Goal: Task Accomplishment & Management: Complete application form

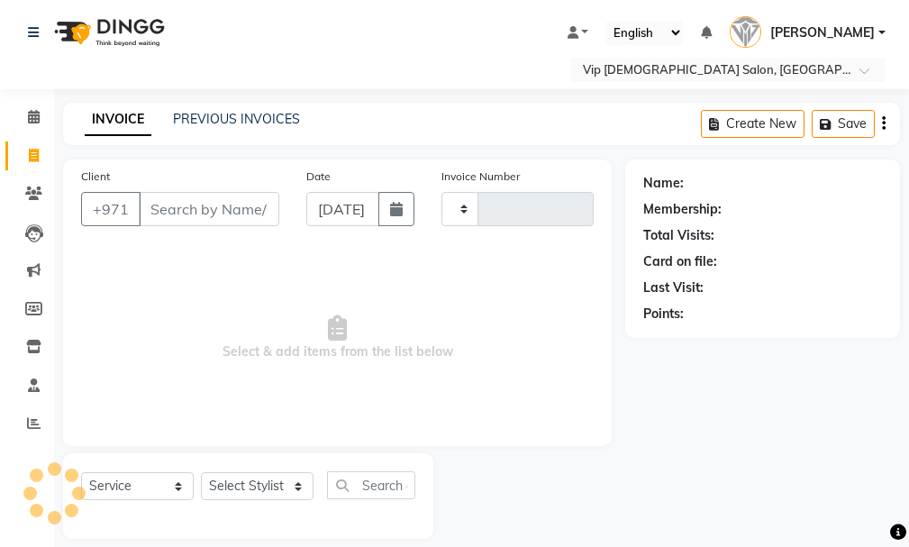
select select "service"
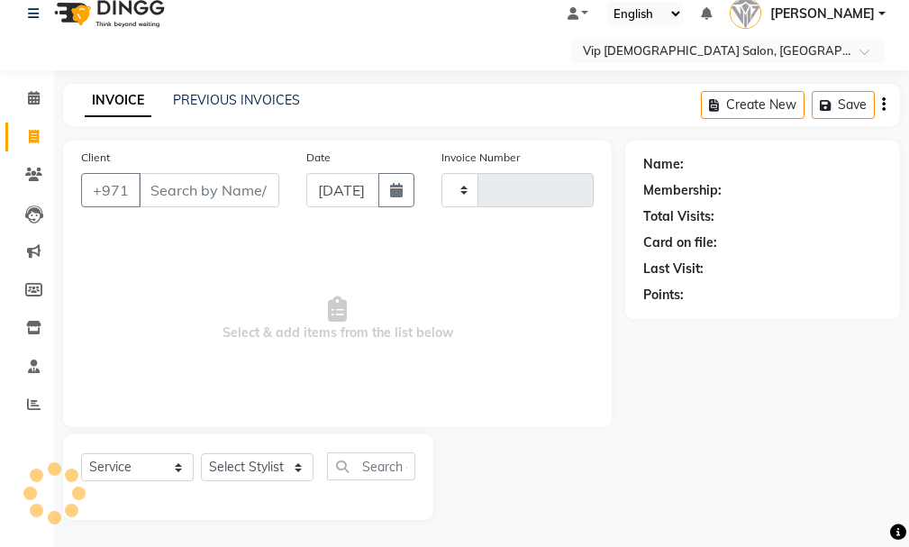
type input "1571"
select select "8415"
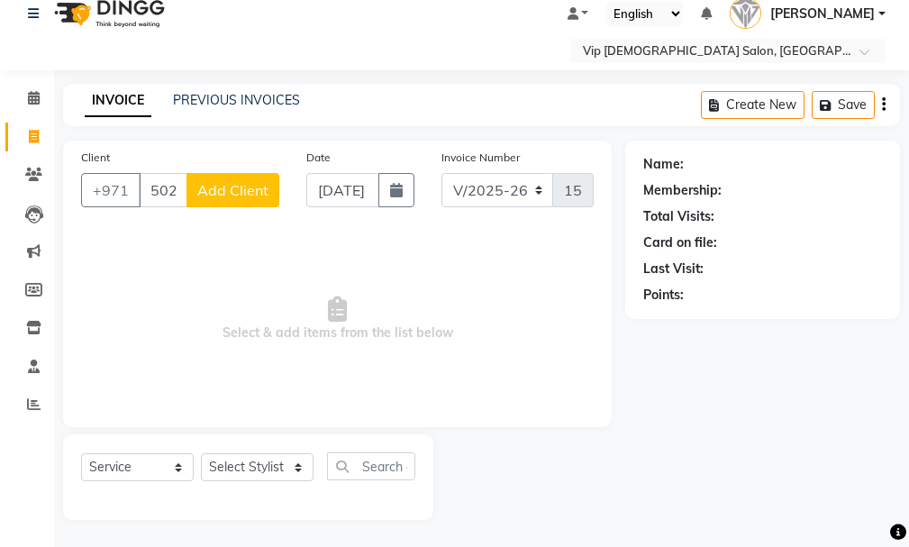
click at [167, 184] on input "502422" at bounding box center [163, 190] width 49 height 34
click at [183, 192] on input "502422" at bounding box center [163, 190] width 49 height 34
drag, startPoint x: 190, startPoint y: 192, endPoint x: 242, endPoint y: 194, distance: 52.3
click at [242, 194] on div "[PHONE_NUMBER] Add Client" at bounding box center [180, 190] width 198 height 34
type input "5"
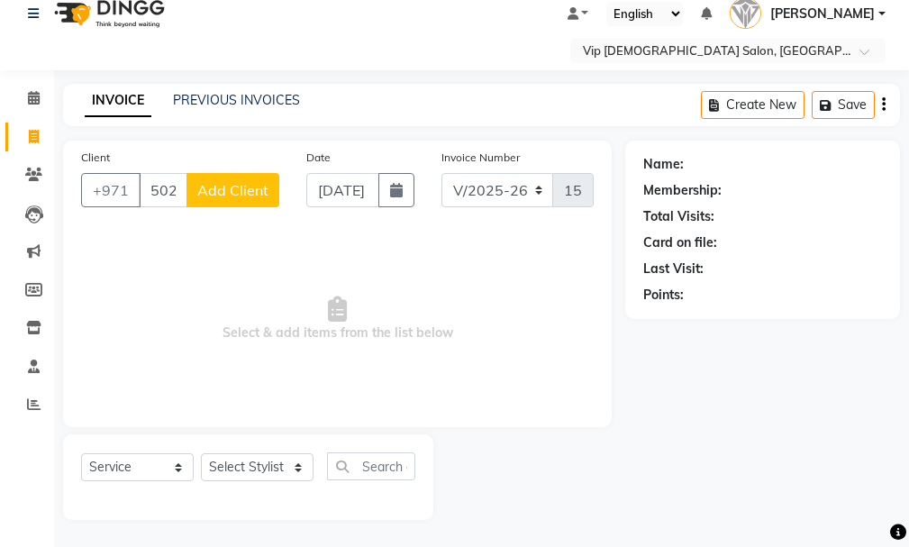
type input "502422522"
click at [232, 196] on span "Add Client" at bounding box center [232, 190] width 71 height 18
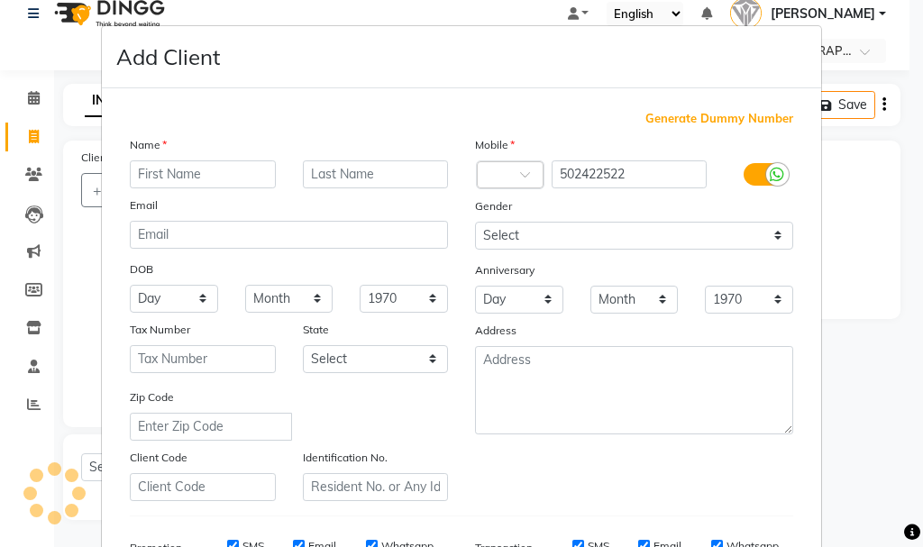
click at [180, 166] on input "text" at bounding box center [203, 174] width 146 height 28
type input "[PERSON_NAME]"
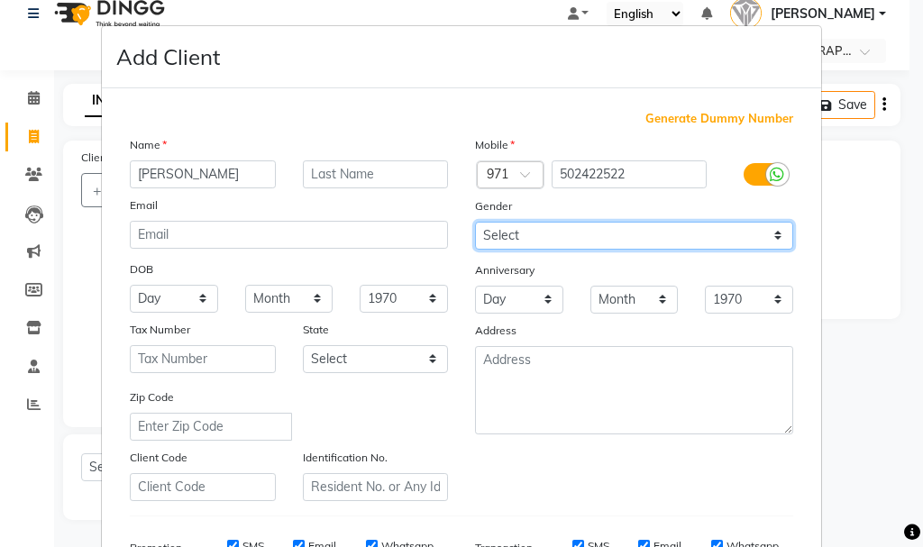
click at [632, 237] on select "Select [DEMOGRAPHIC_DATA] [DEMOGRAPHIC_DATA] Other Prefer Not To Say" at bounding box center [634, 236] width 318 height 28
select select "[DEMOGRAPHIC_DATA]"
click at [475, 222] on select "Select [DEMOGRAPHIC_DATA] [DEMOGRAPHIC_DATA] Other Prefer Not To Say" at bounding box center [634, 236] width 318 height 28
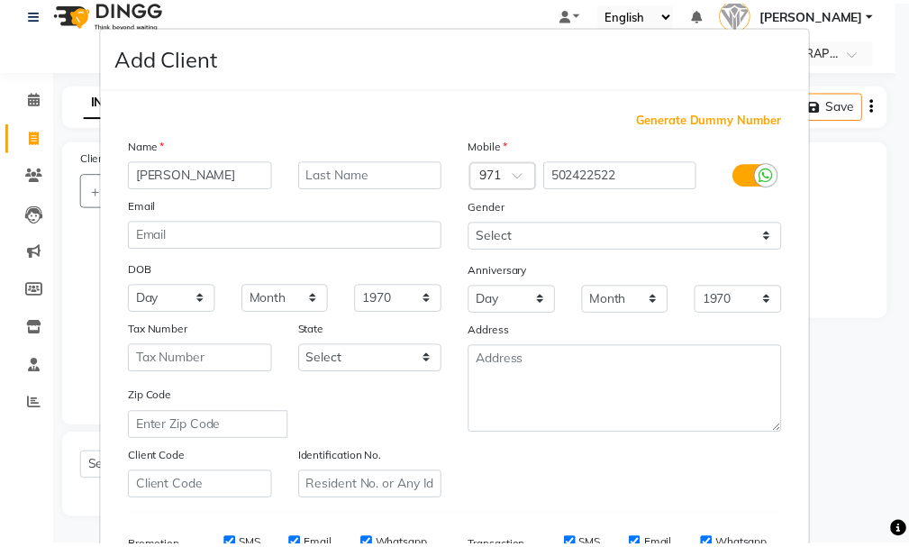
scroll to position [285, 0]
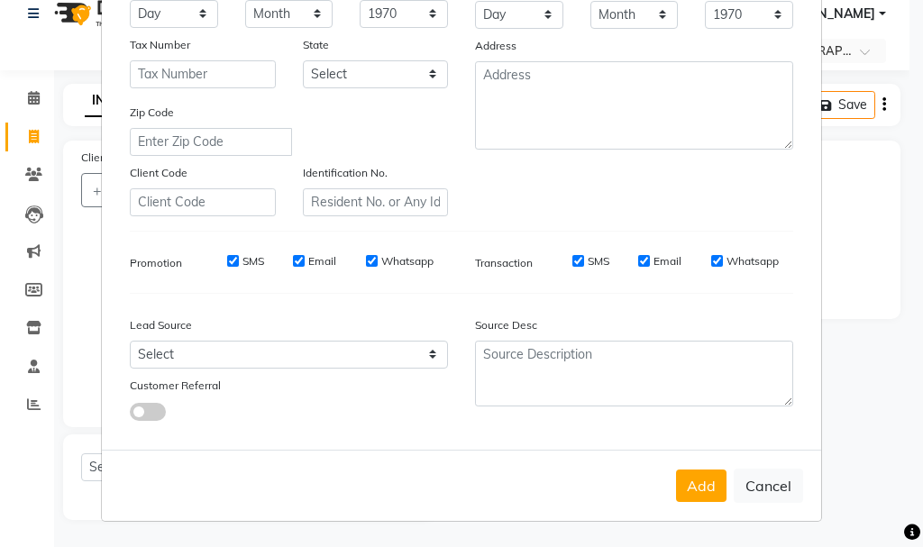
click at [698, 477] on button "Add" at bounding box center [701, 486] width 50 height 32
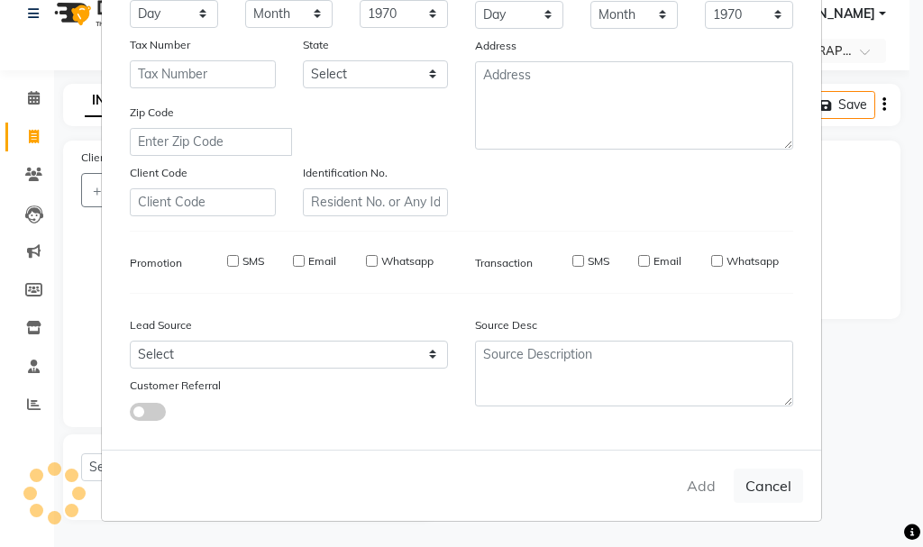
select select
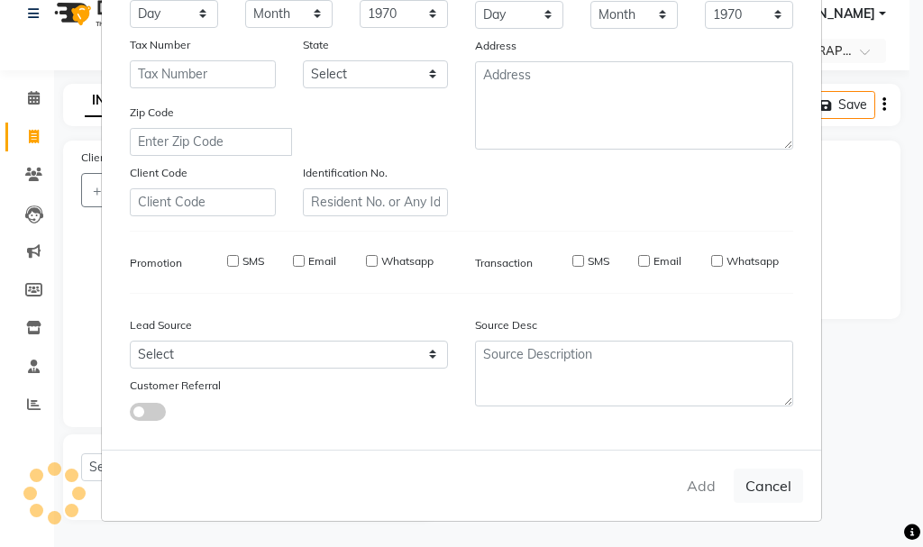
select select
checkbox input "false"
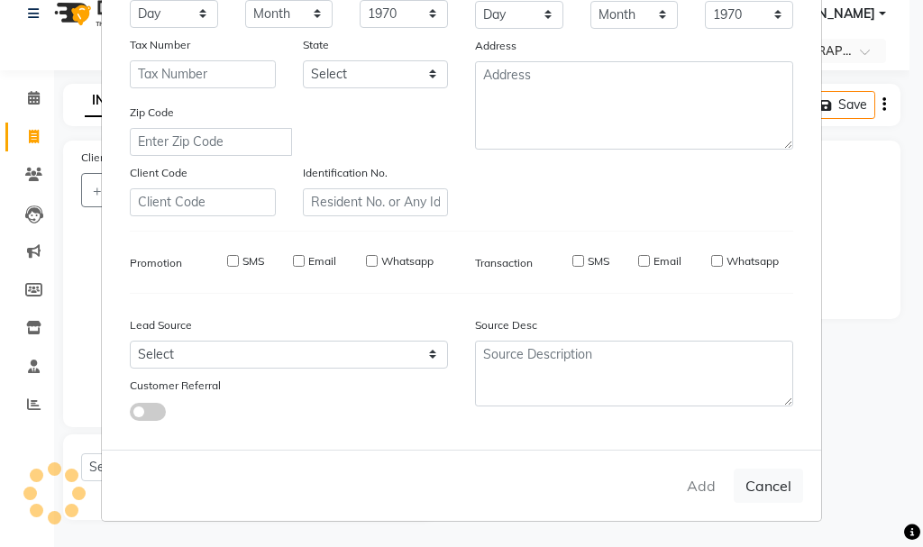
checkbox input "false"
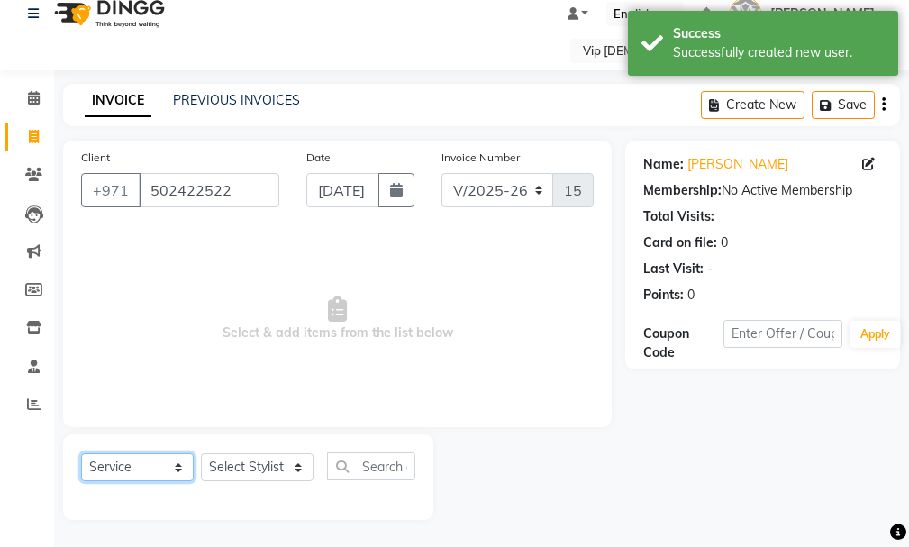
click at [154, 478] on select "Select Service Product Membership Package Voucher Prepaid Gift Card" at bounding box center [137, 467] width 113 height 28
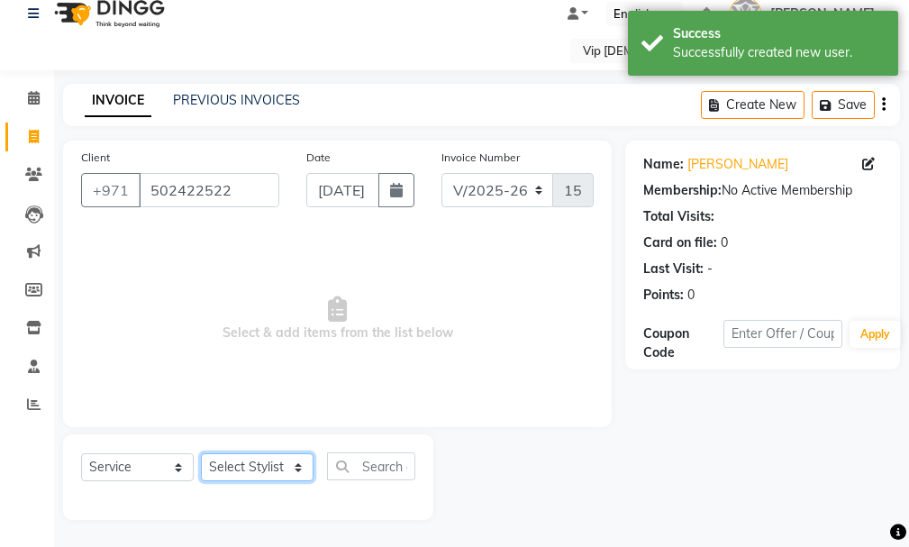
click at [235, 454] on select "Select Stylist Ali [PERSON_NAME] [PERSON_NAME] [PERSON_NAME] Lakhbizi Jairah [P…" at bounding box center [257, 467] width 113 height 28
select select "81343"
click at [201, 453] on select "Select Stylist Ali [PERSON_NAME] [PERSON_NAME] [PERSON_NAME] Lakhbizi Jairah [P…" at bounding box center [257, 467] width 113 height 28
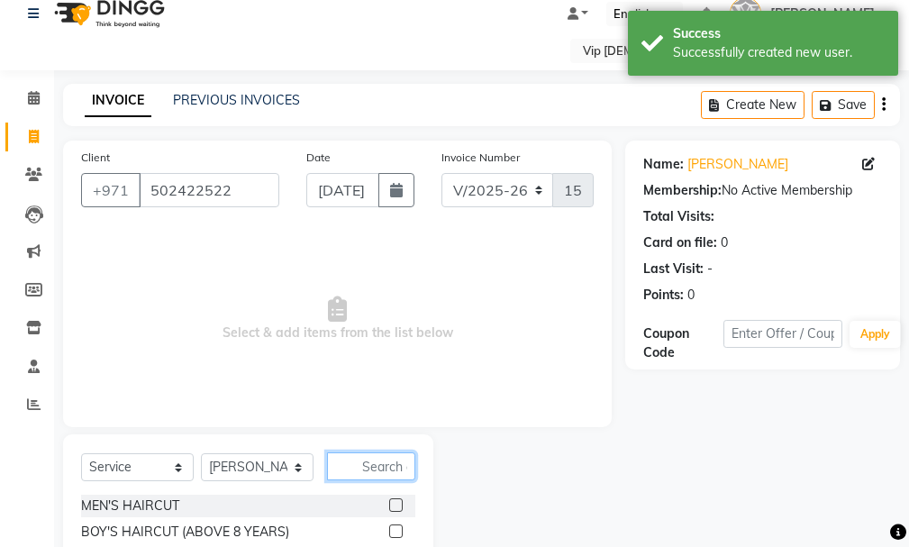
click at [361, 471] on input "text" at bounding box center [371, 466] width 88 height 28
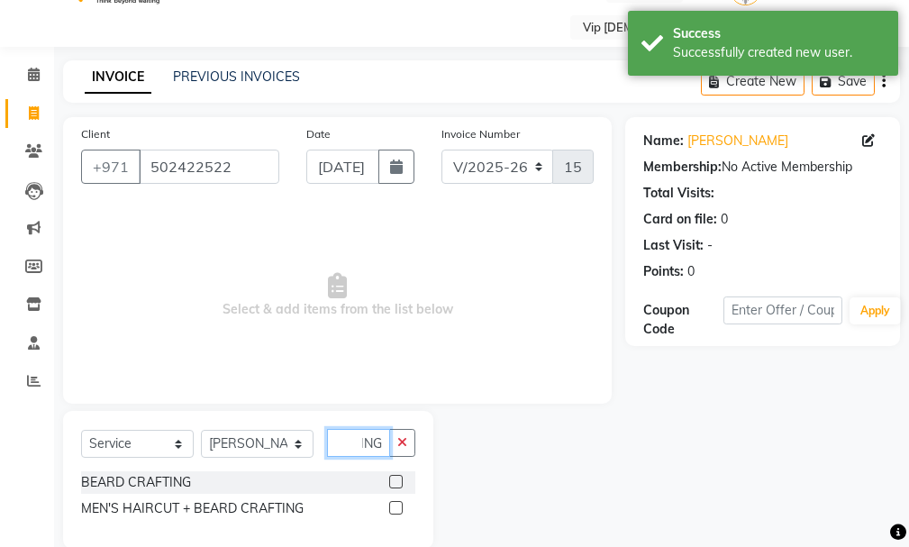
scroll to position [71, 0]
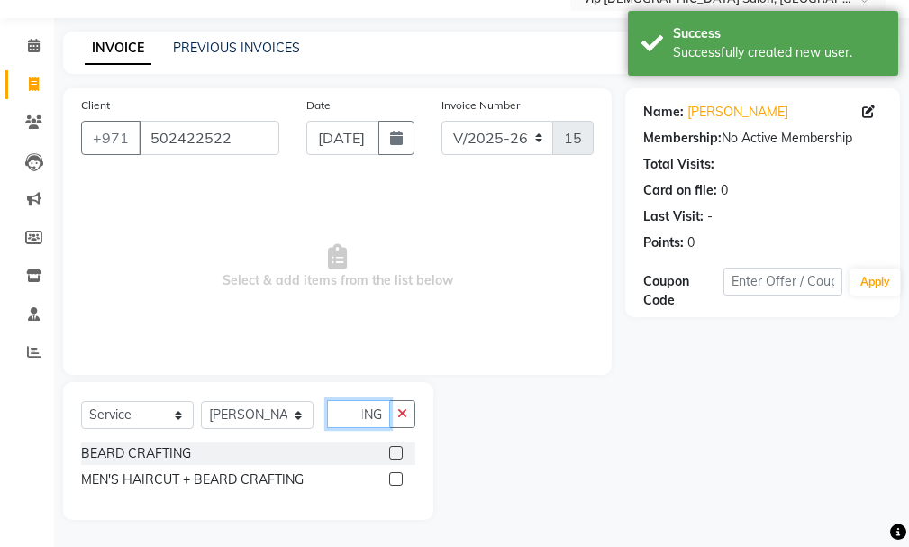
type input "CRAFTING"
click at [402, 473] on label at bounding box center [396, 479] width 14 height 14
click at [401, 474] on input "checkbox" at bounding box center [395, 480] width 12 height 12
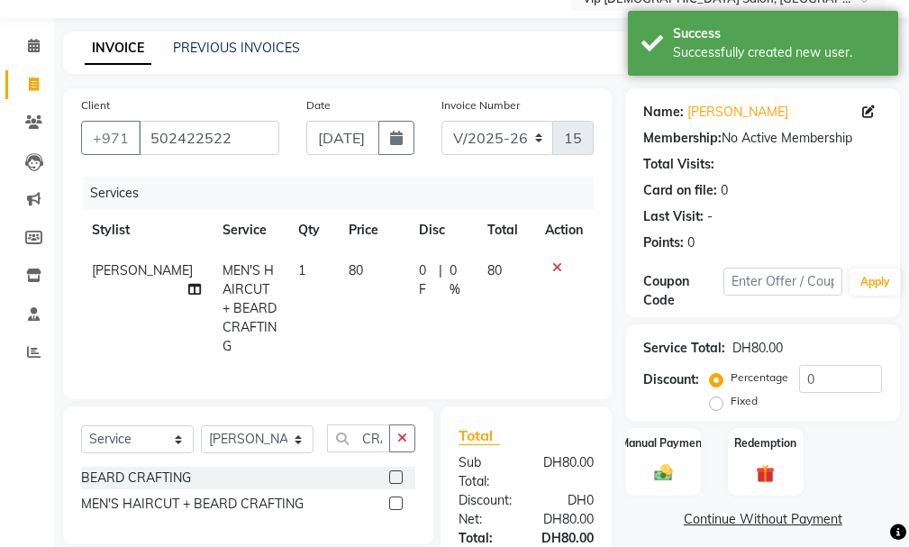
checkbox input "false"
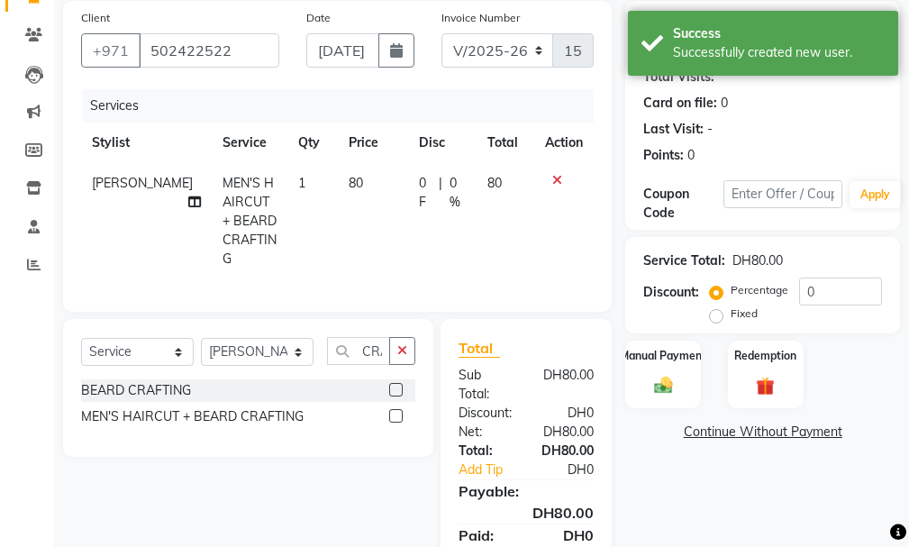
scroll to position [239, 0]
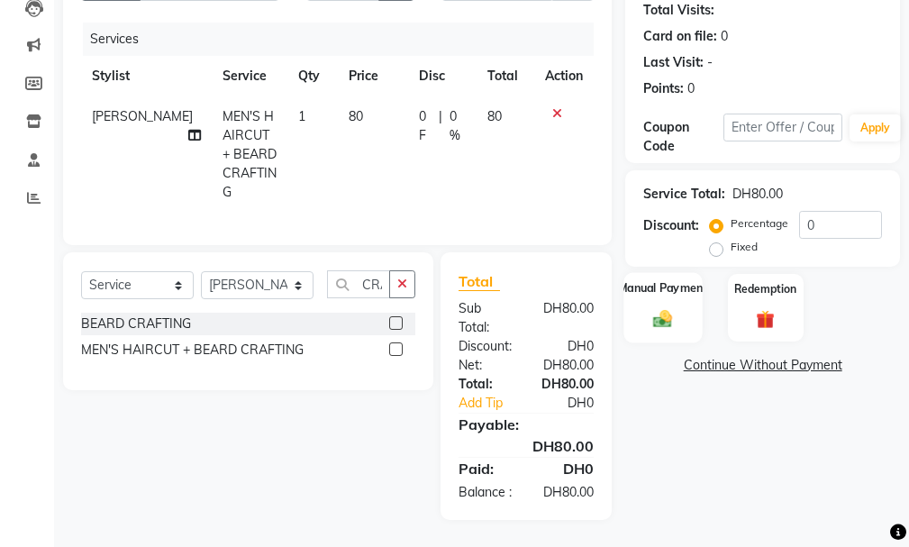
click at [662, 287] on div "Manual Payment" at bounding box center [664, 307] width 78 height 70
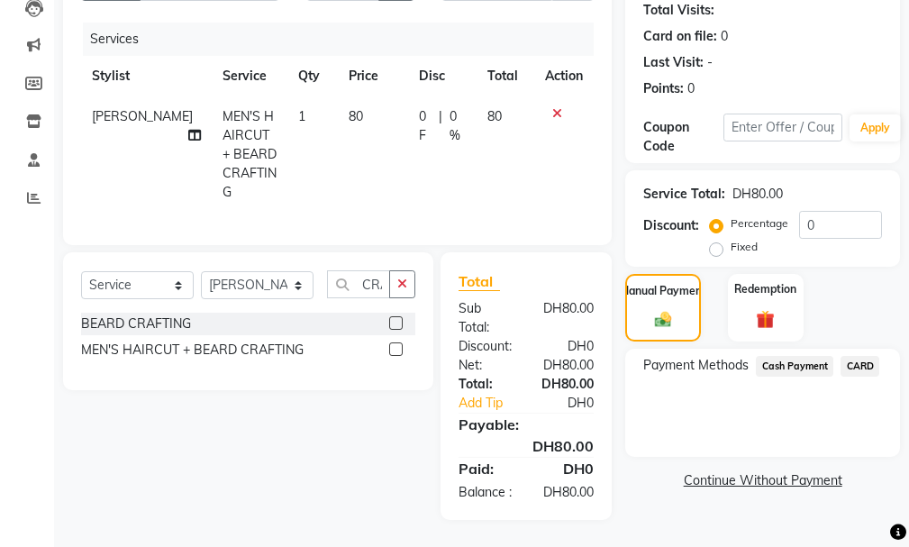
click at [863, 356] on span "CARD" at bounding box center [860, 366] width 39 height 21
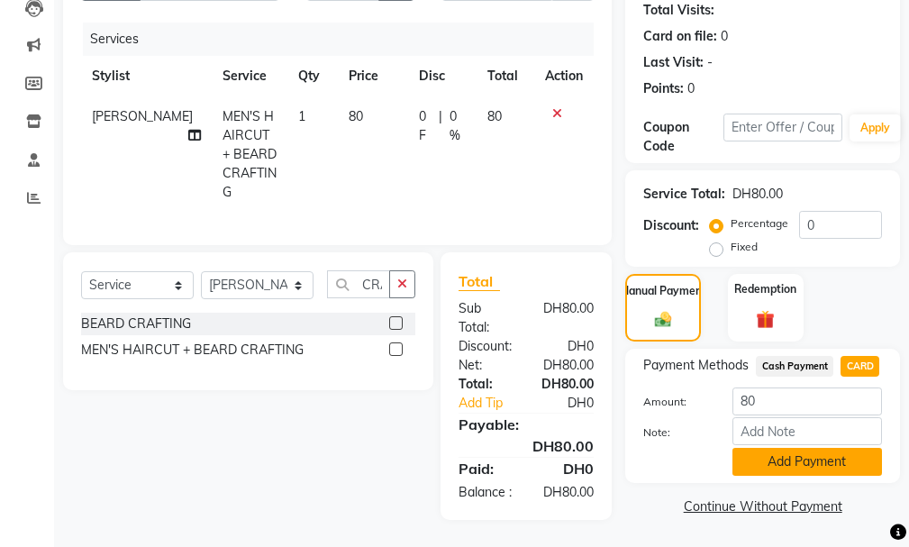
click at [822, 452] on button "Add Payment" at bounding box center [808, 462] width 150 height 28
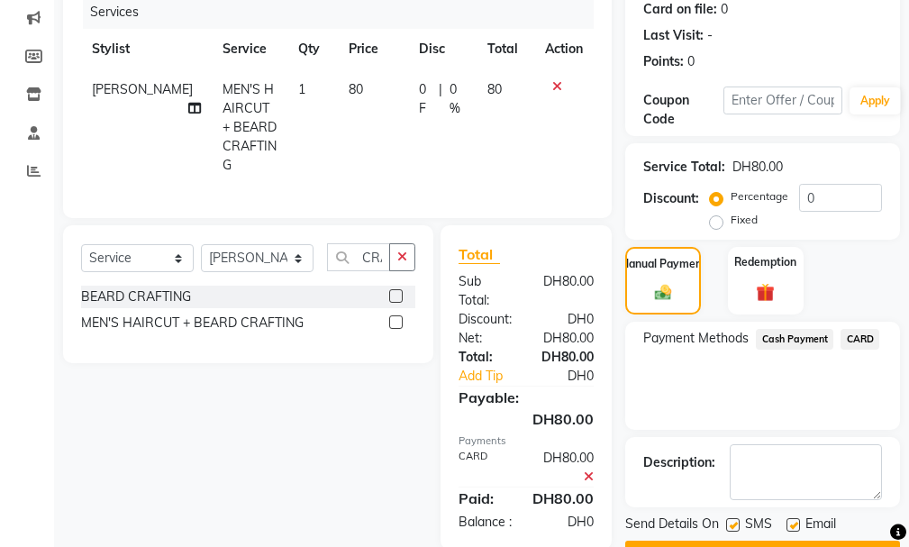
scroll to position [301, 0]
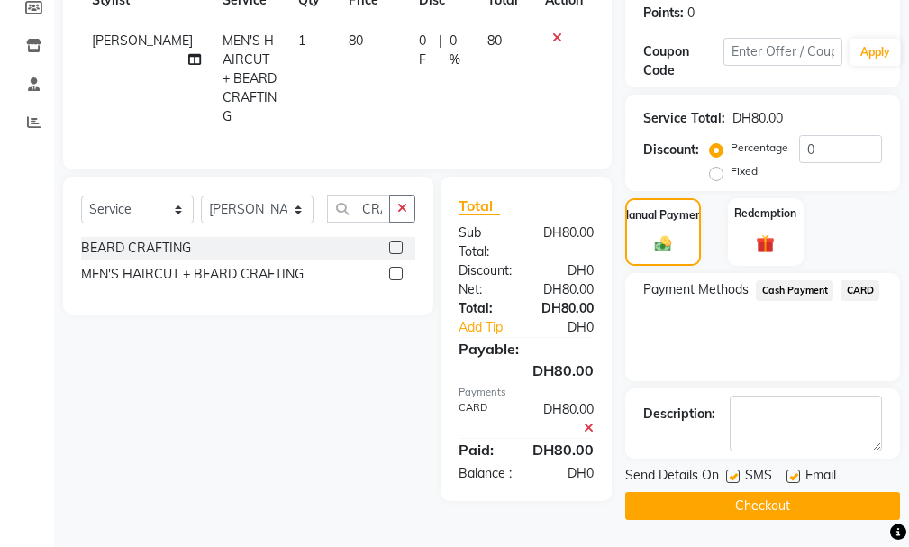
click at [836, 510] on button "Checkout" at bounding box center [763, 506] width 275 height 28
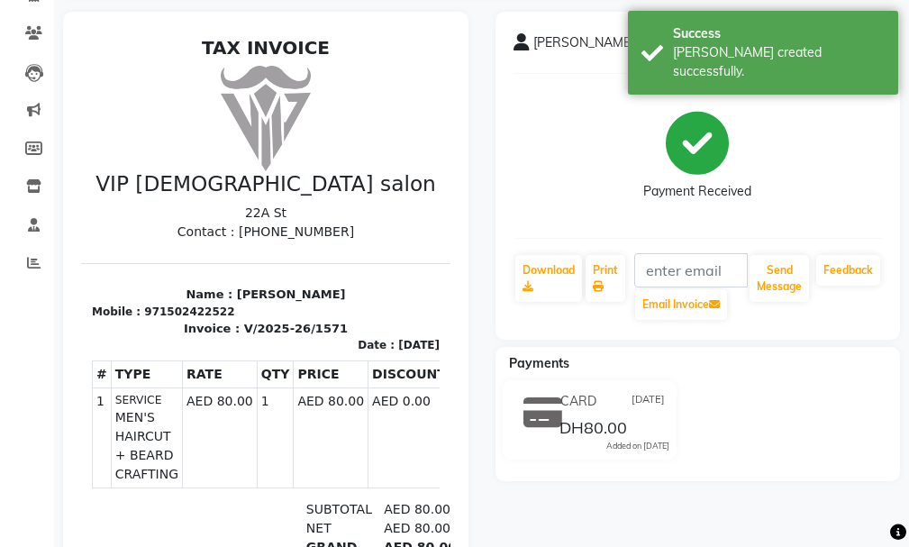
scroll to position [178, 0]
